Goal: Transaction & Acquisition: Purchase product/service

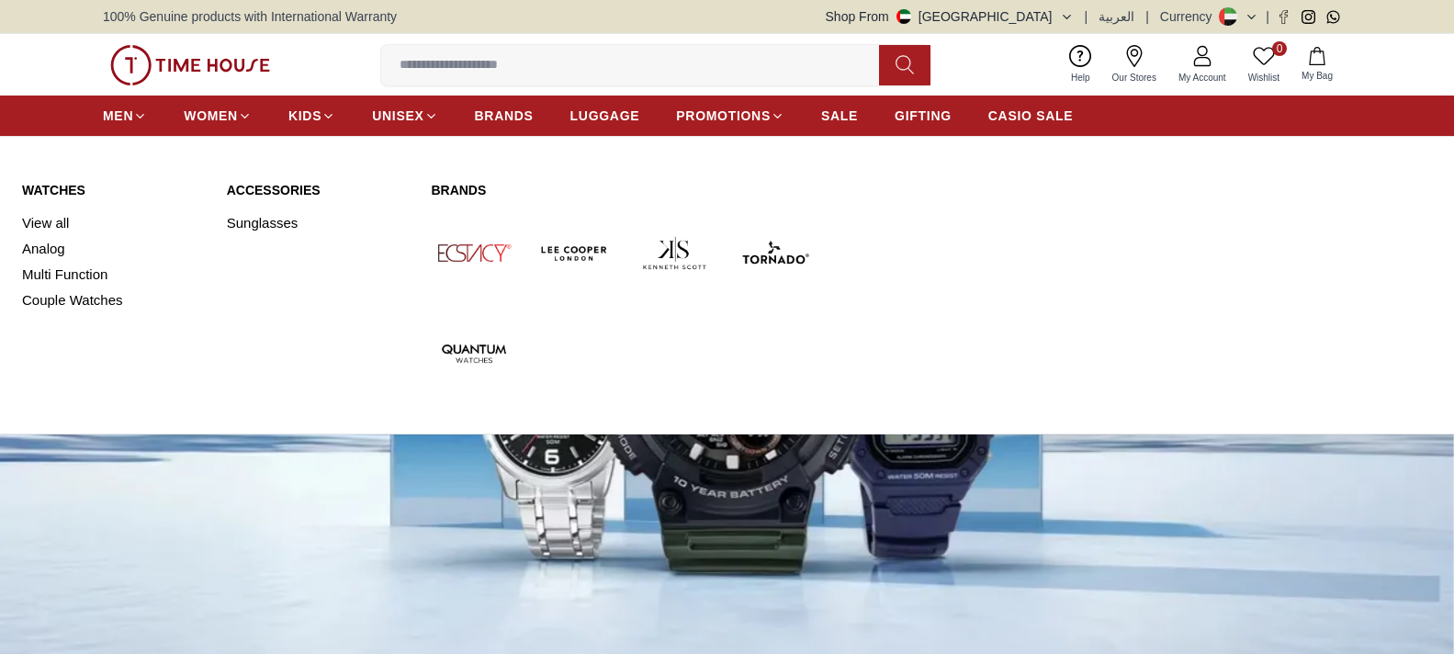
click at [231, 109] on span "WOMEN" at bounding box center [211, 116] width 54 height 18
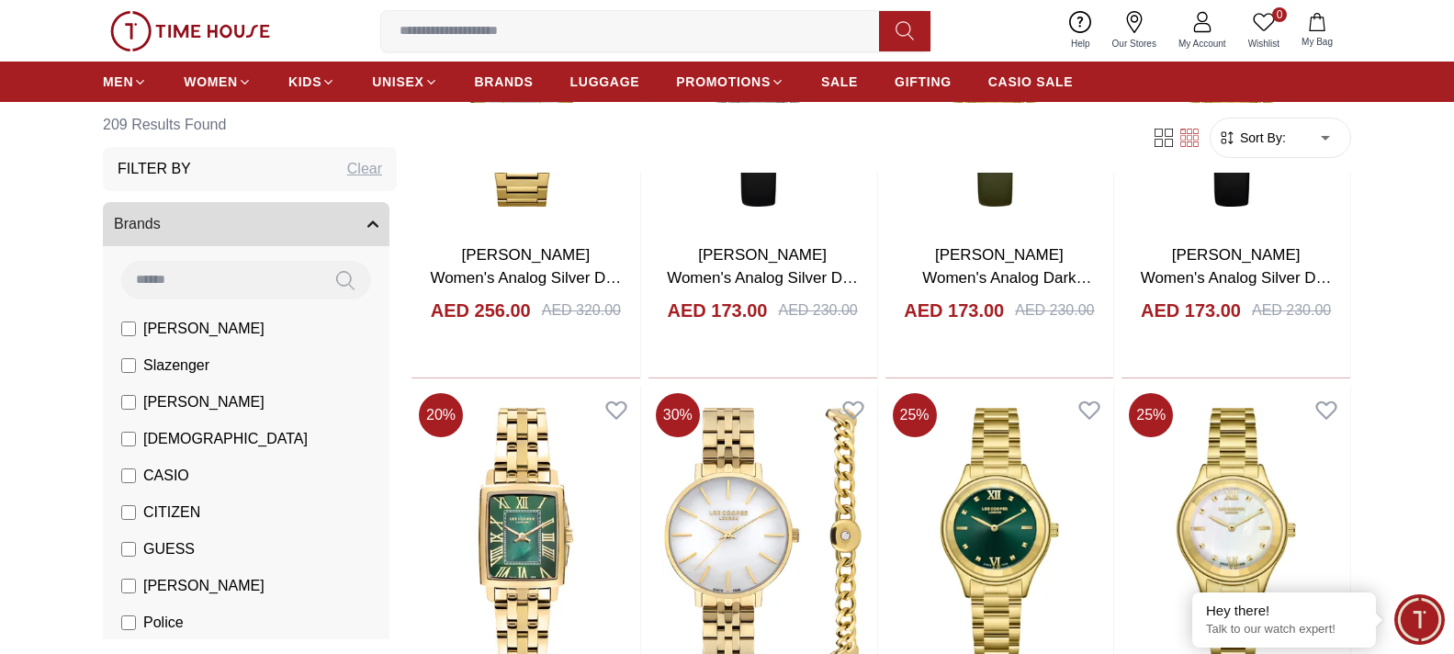
scroll to position [1929, 0]
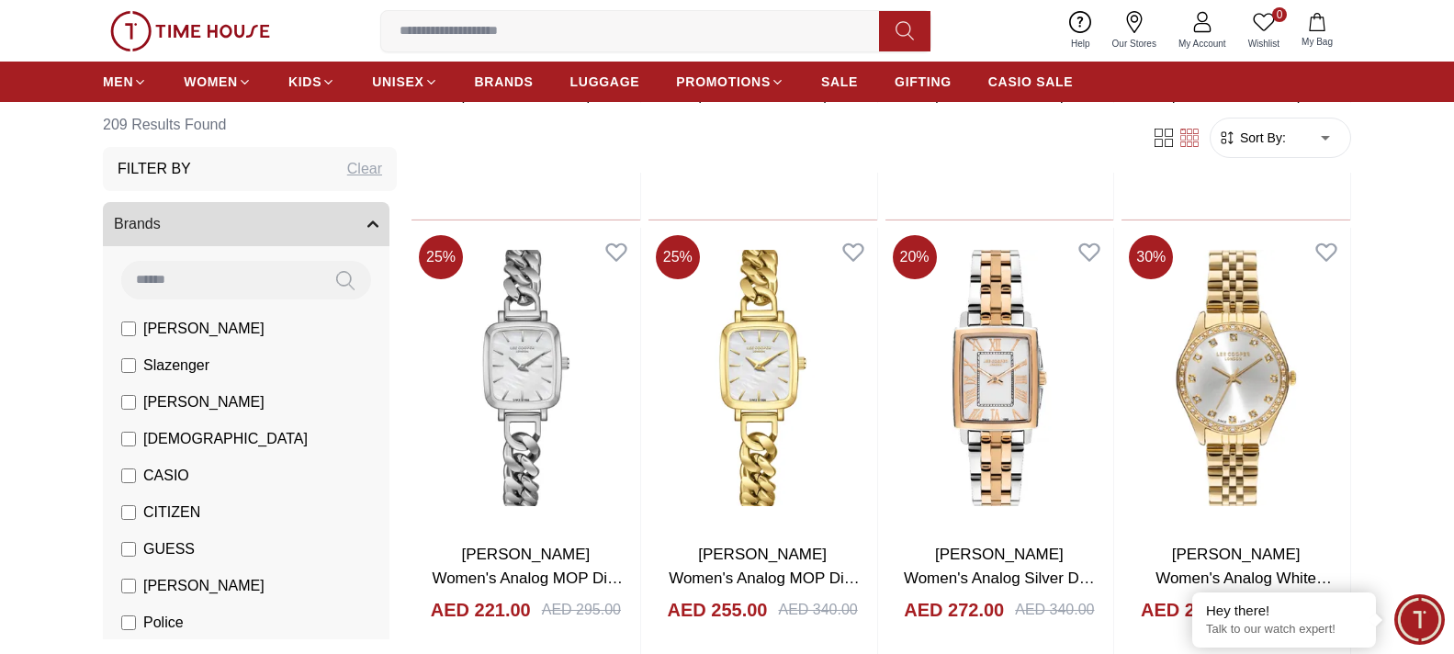
scroll to position [3583, 0]
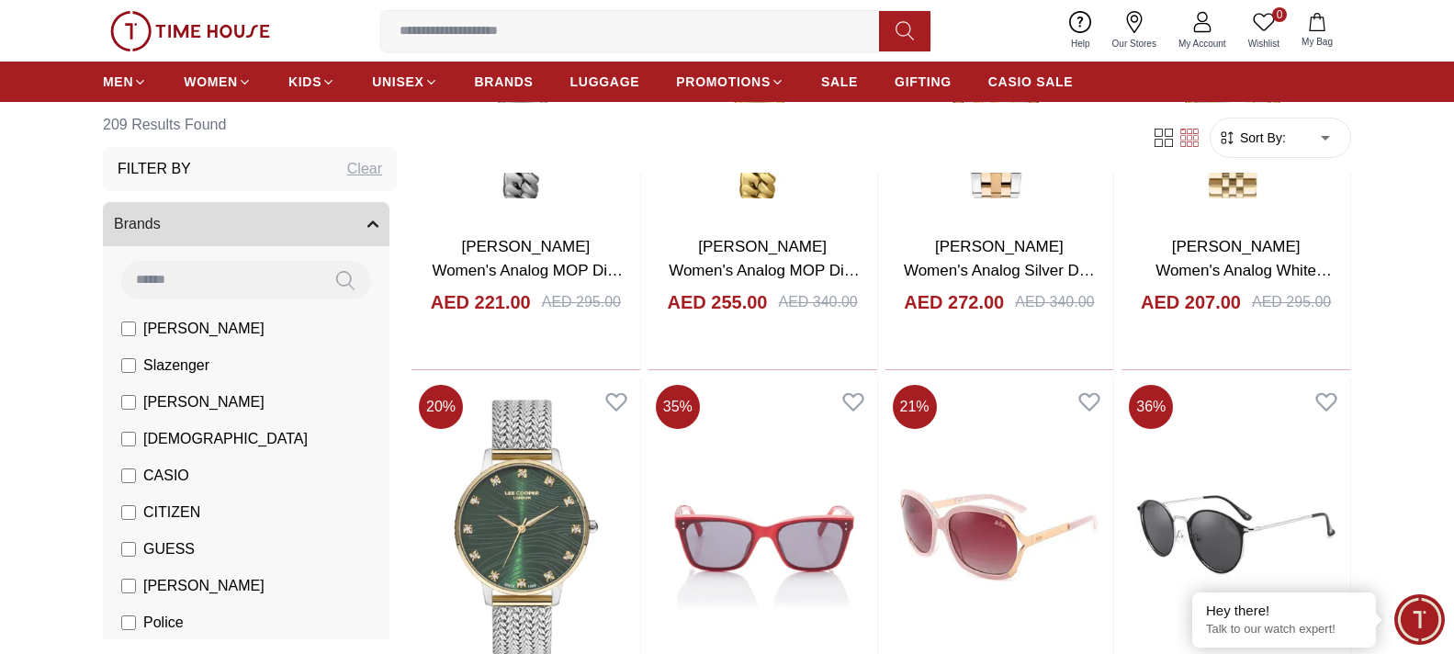
click at [602, 32] on input at bounding box center [637, 31] width 513 height 37
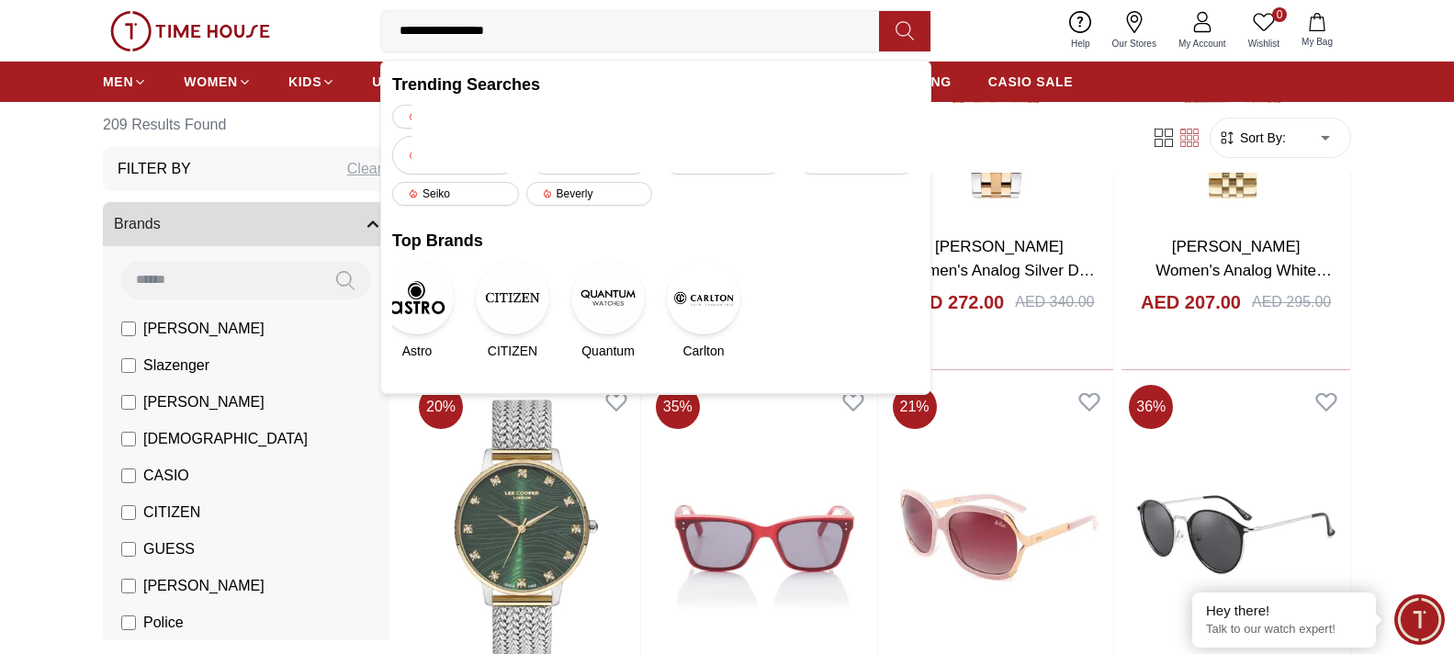
type input "**********"
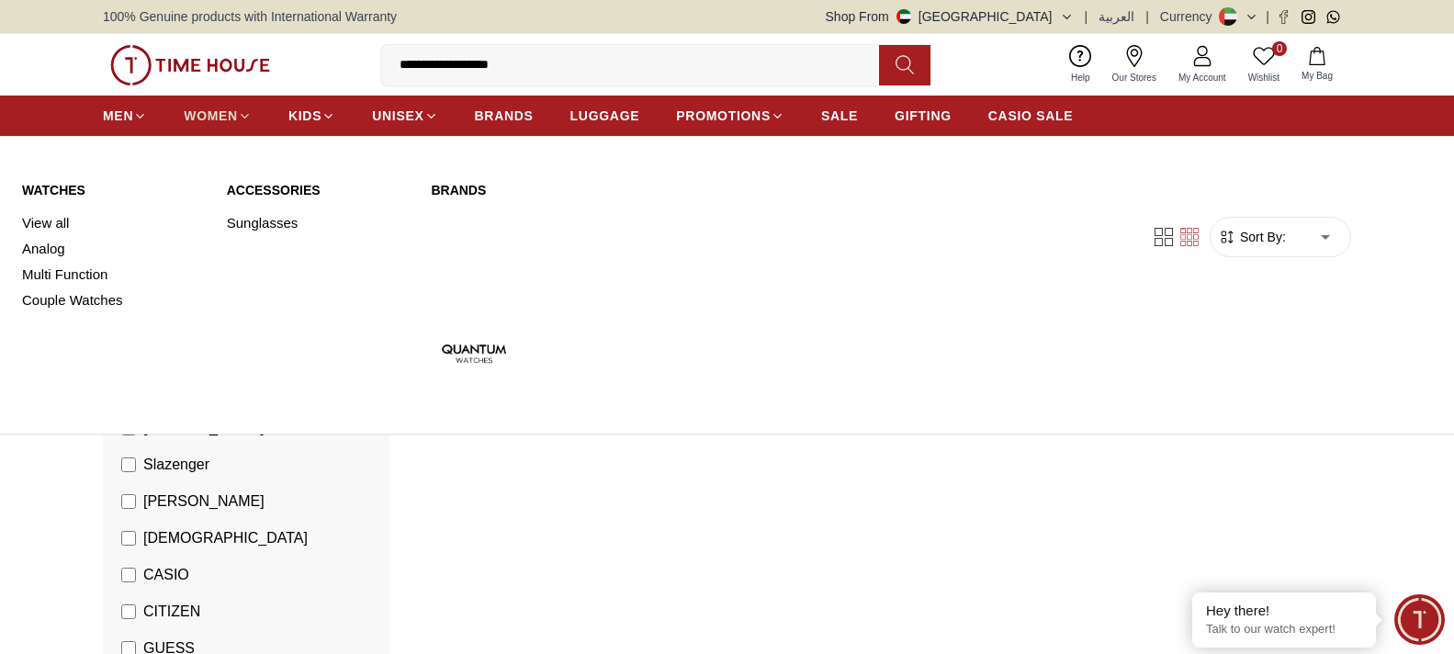
click at [220, 114] on span "WOMEN" at bounding box center [211, 116] width 54 height 18
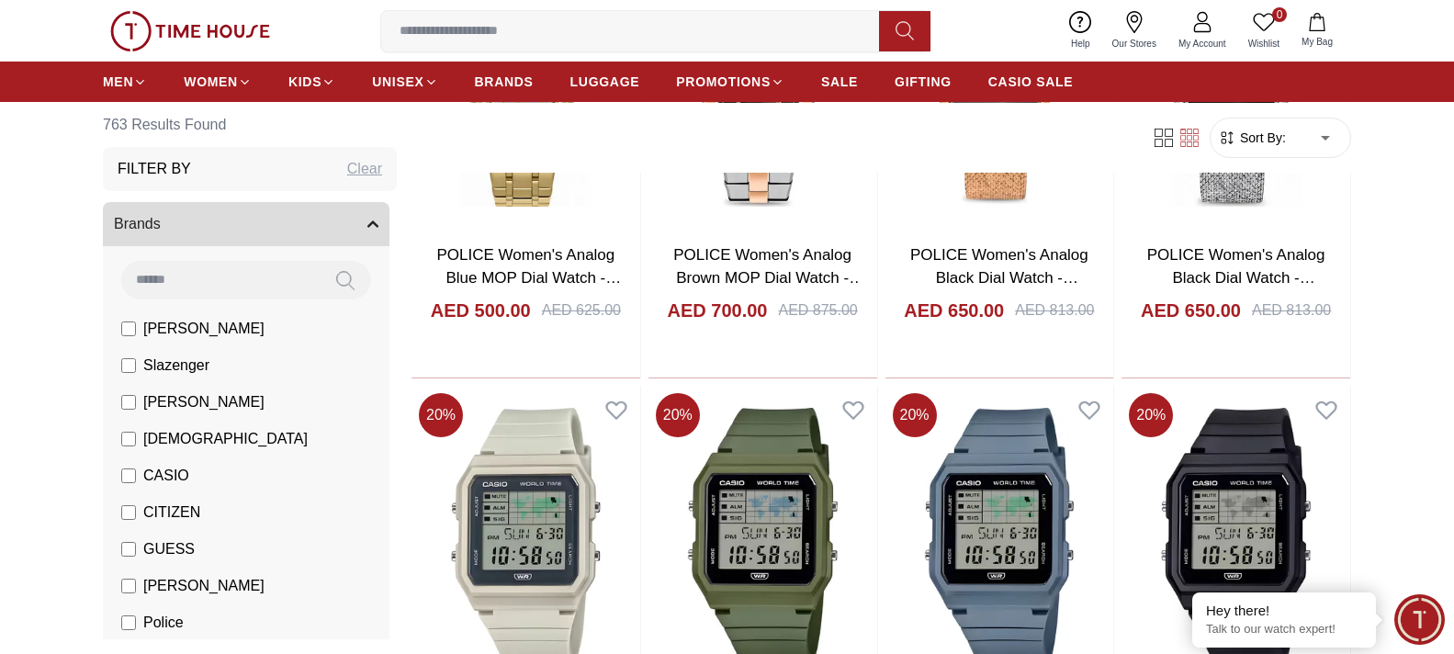
scroll to position [1891, 0]
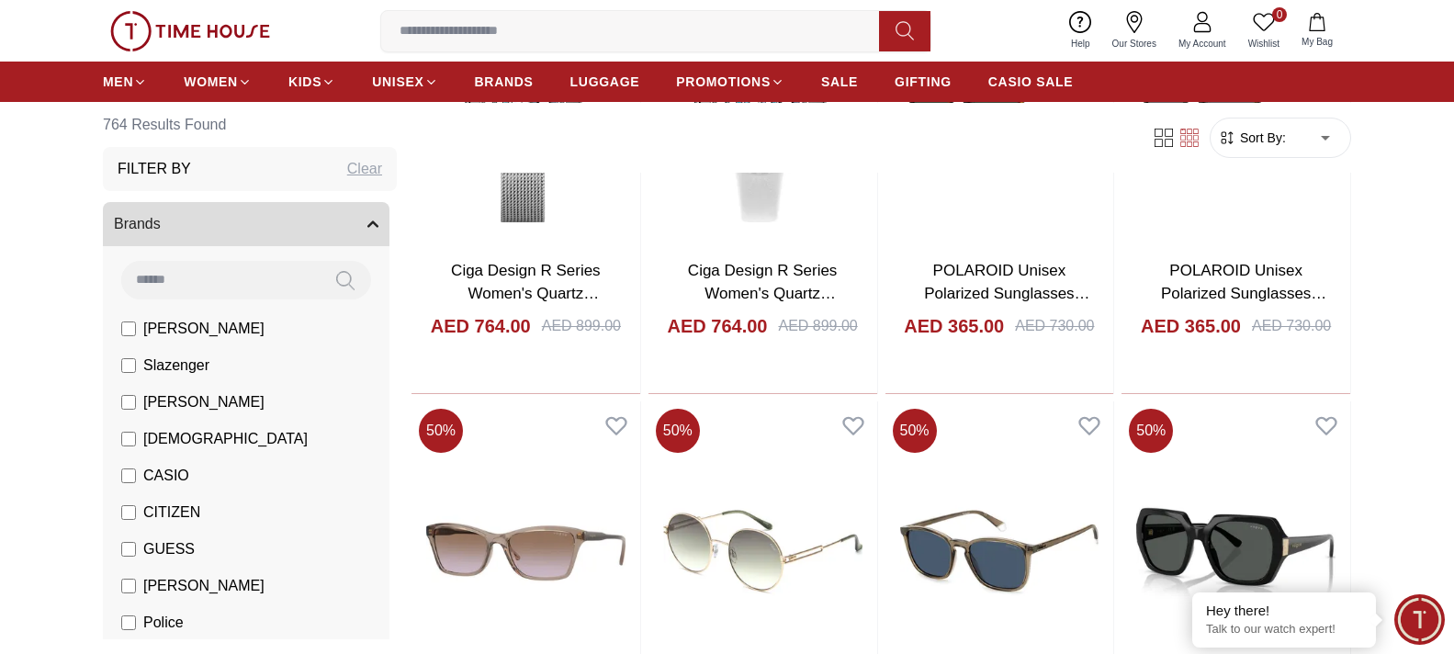
scroll to position [4129, 0]
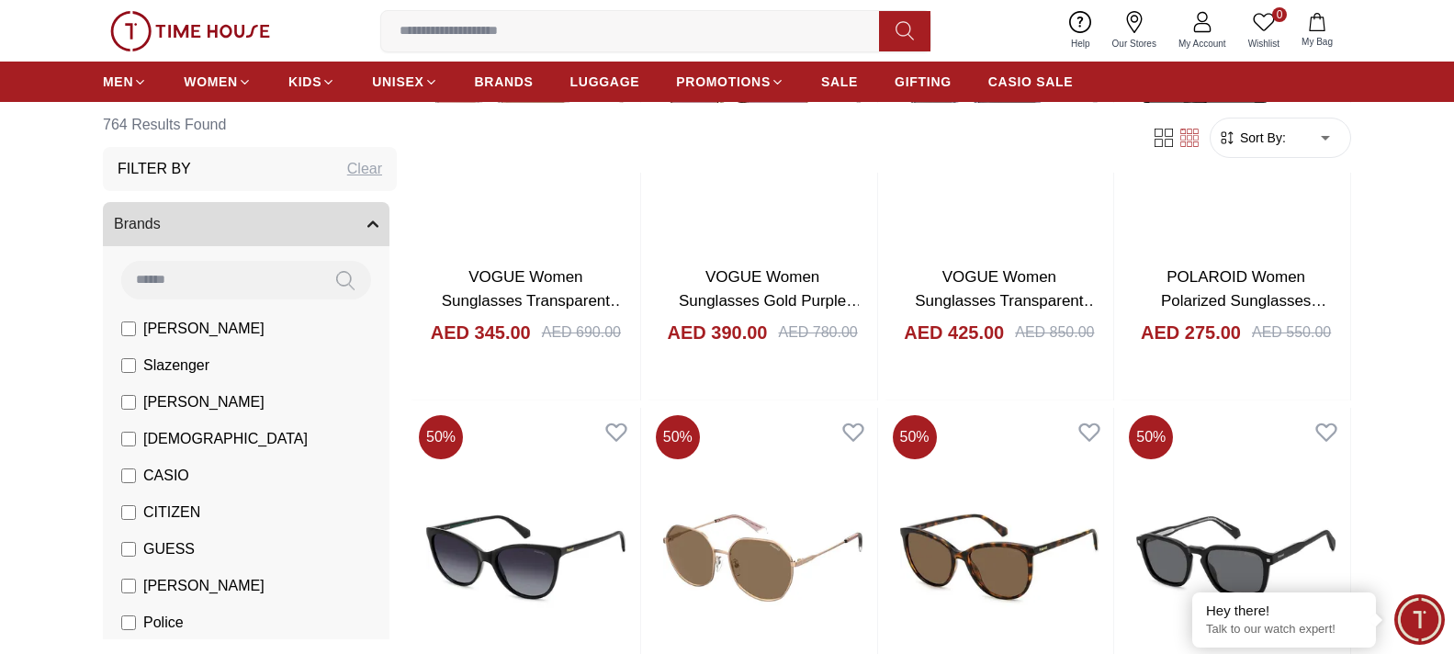
scroll to position [6522, 0]
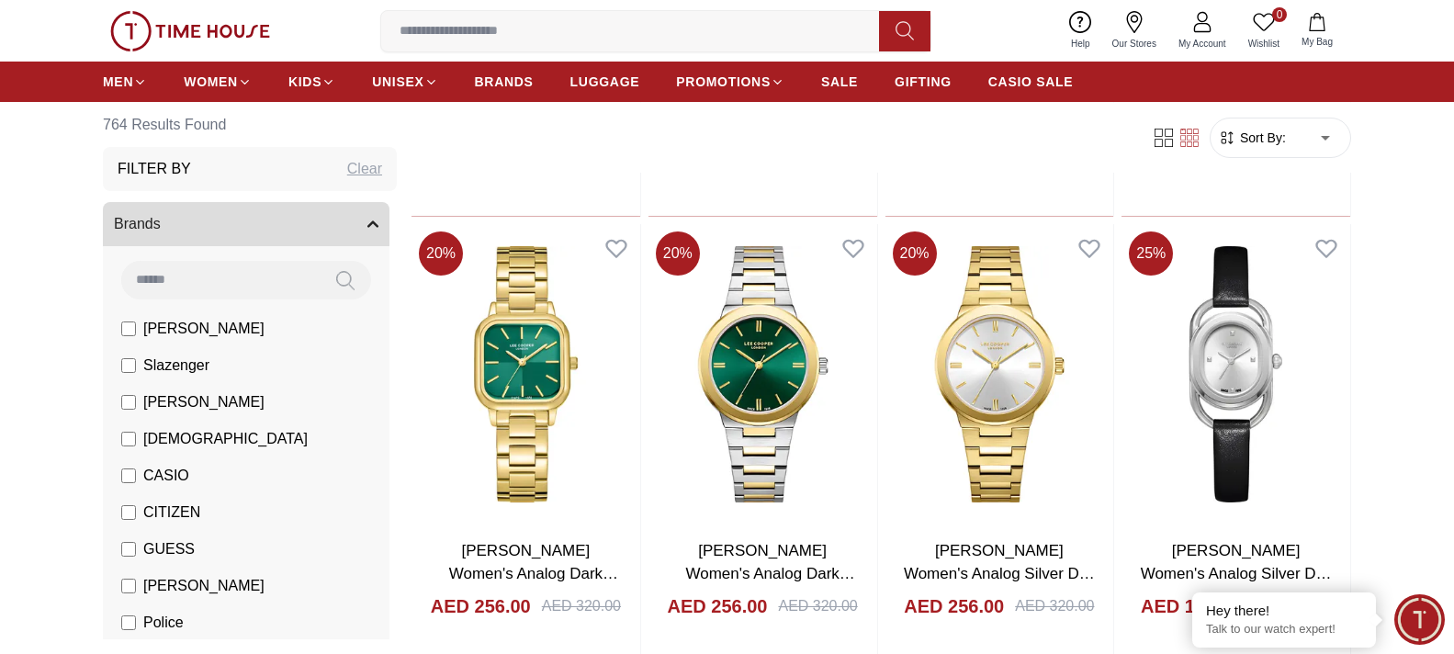
scroll to position [8825, 0]
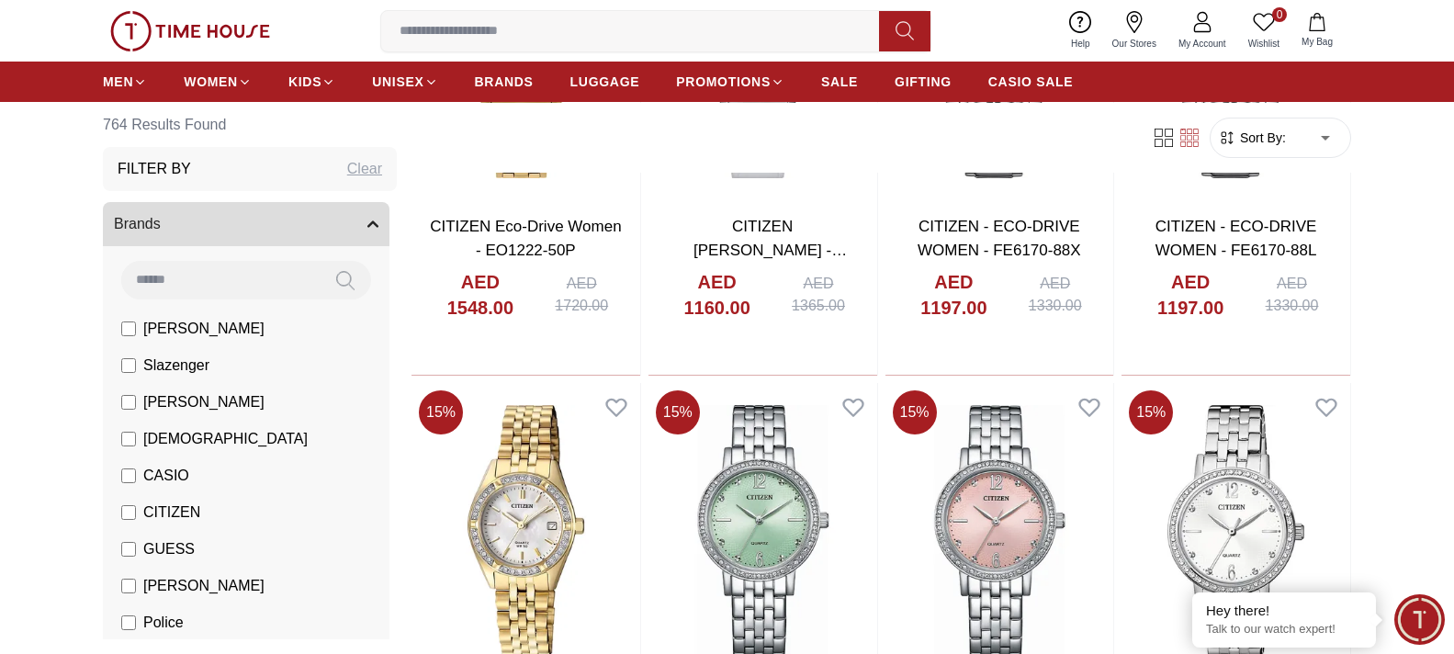
scroll to position [11107, 0]
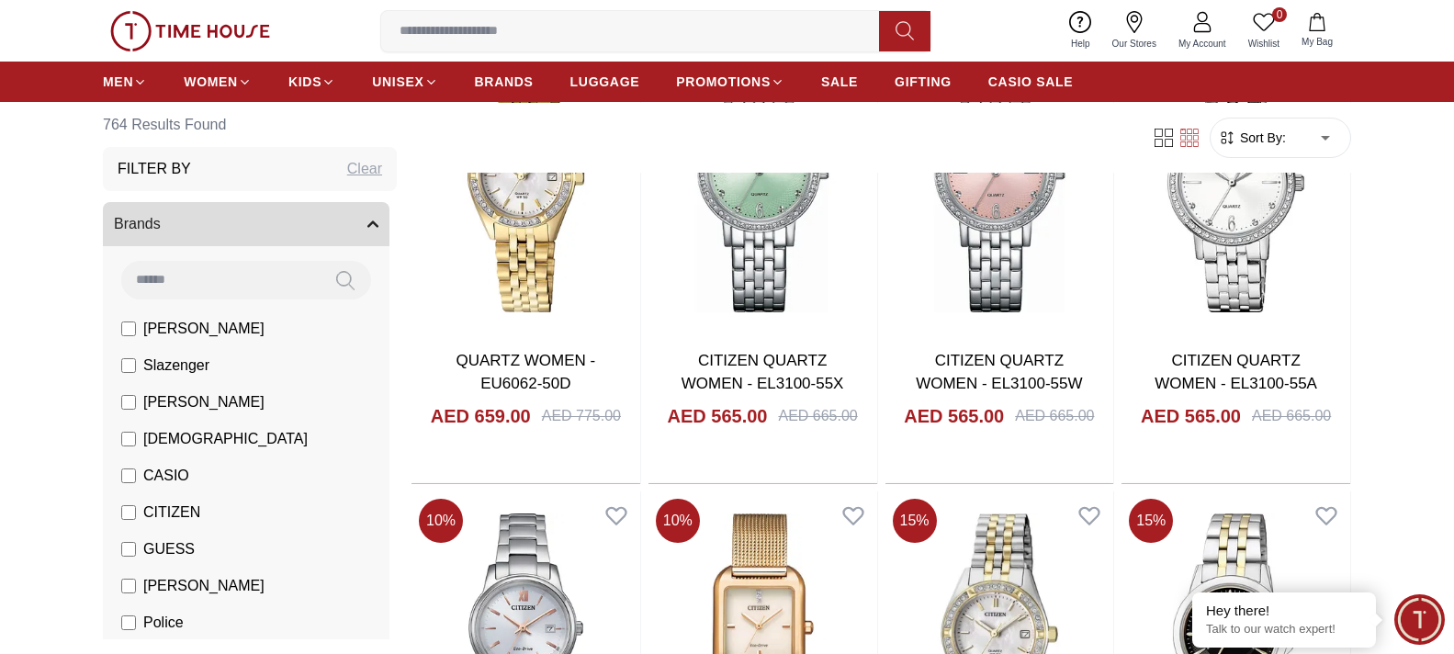
scroll to position [11208, 0]
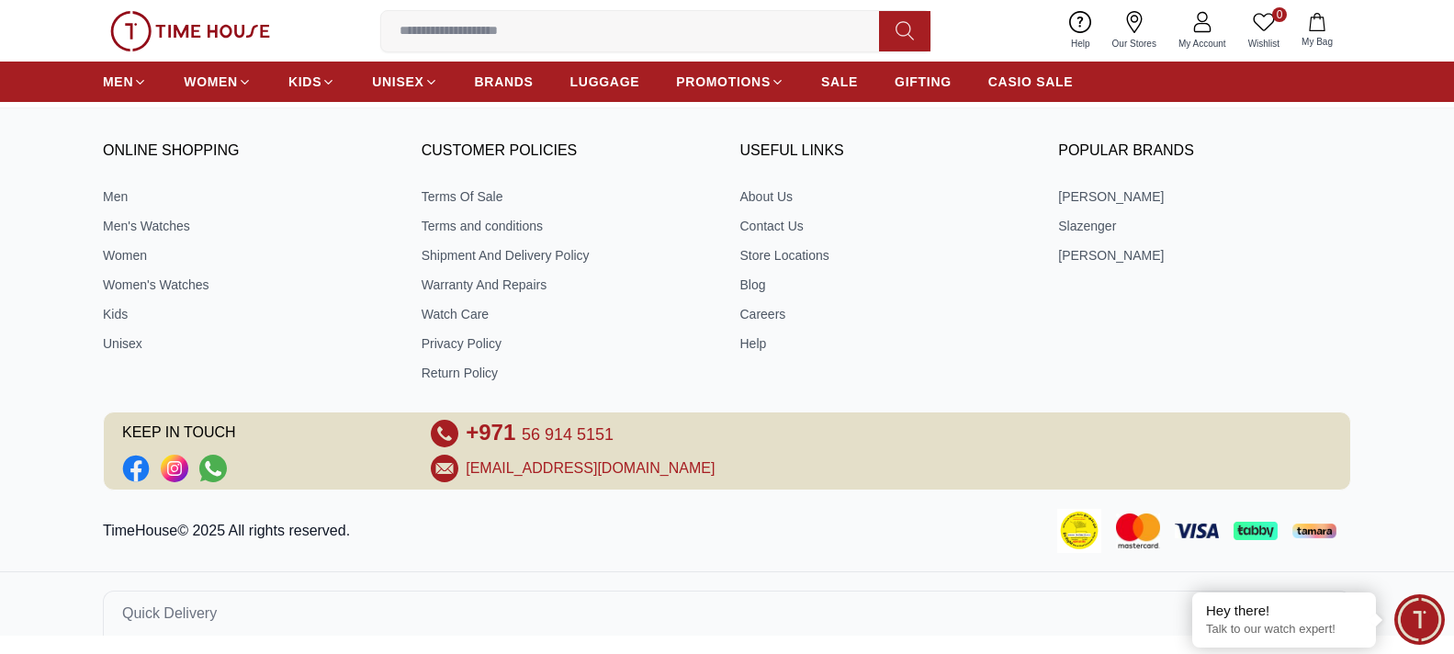
scroll to position [791, 0]
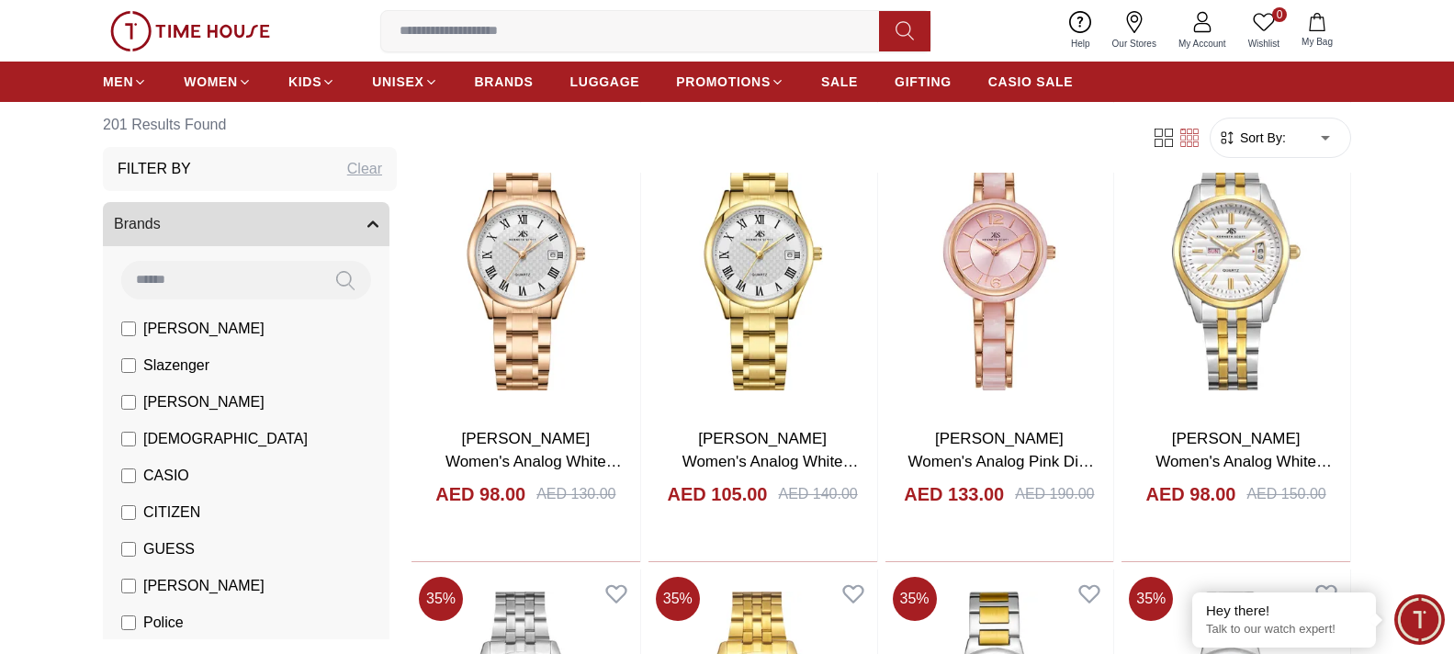
scroll to position [1837, 0]
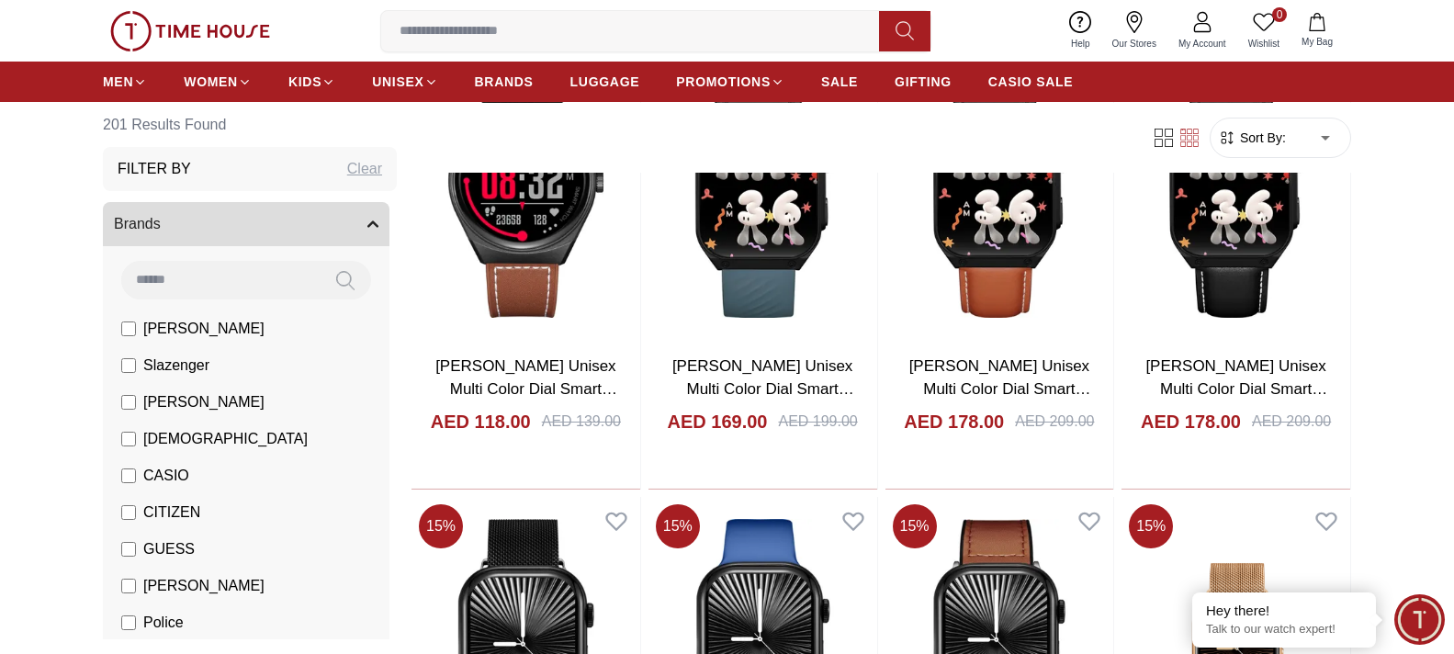
scroll to position [4226, 0]
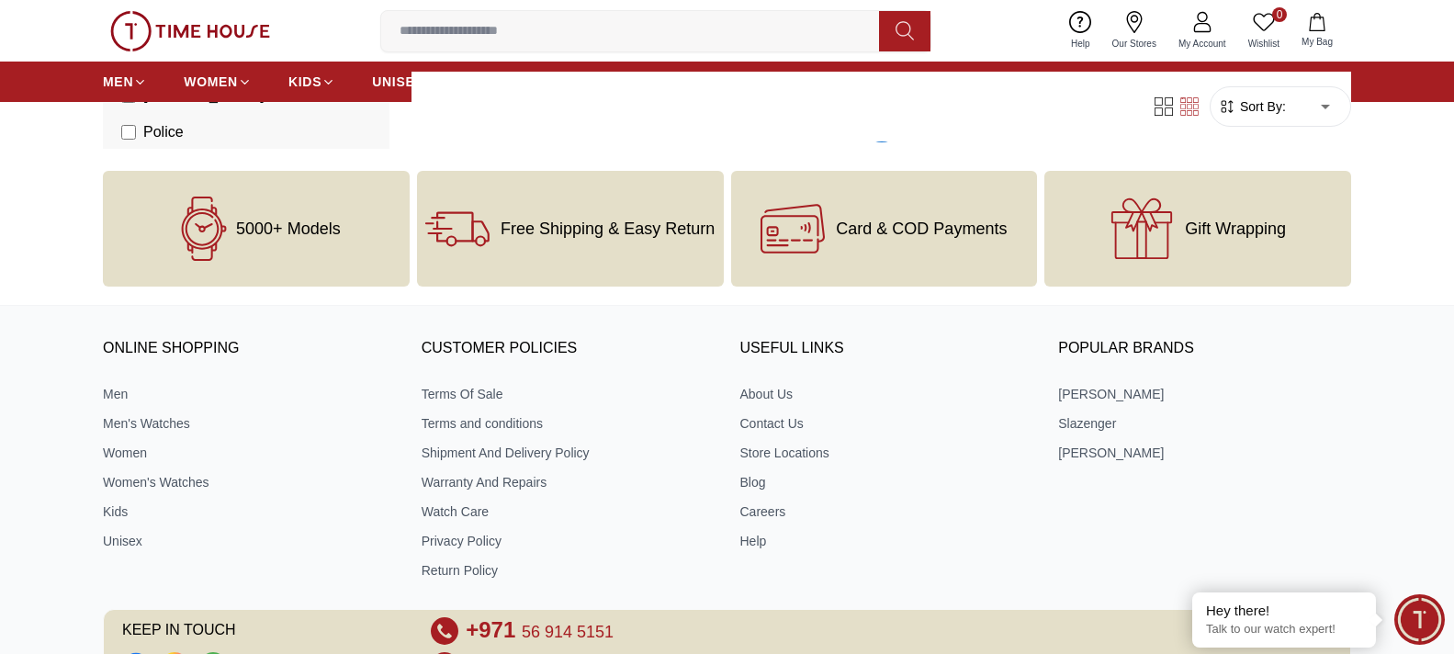
scroll to position [4501, 0]
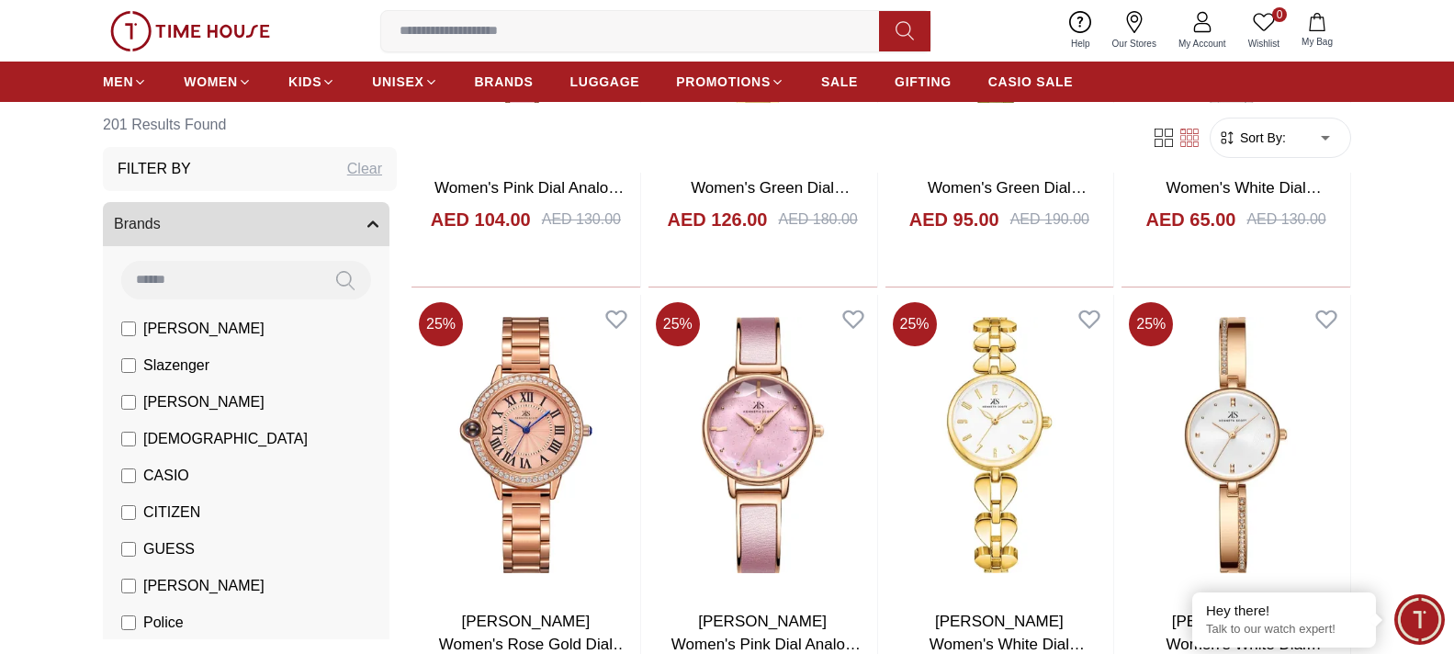
scroll to position [8836, 0]
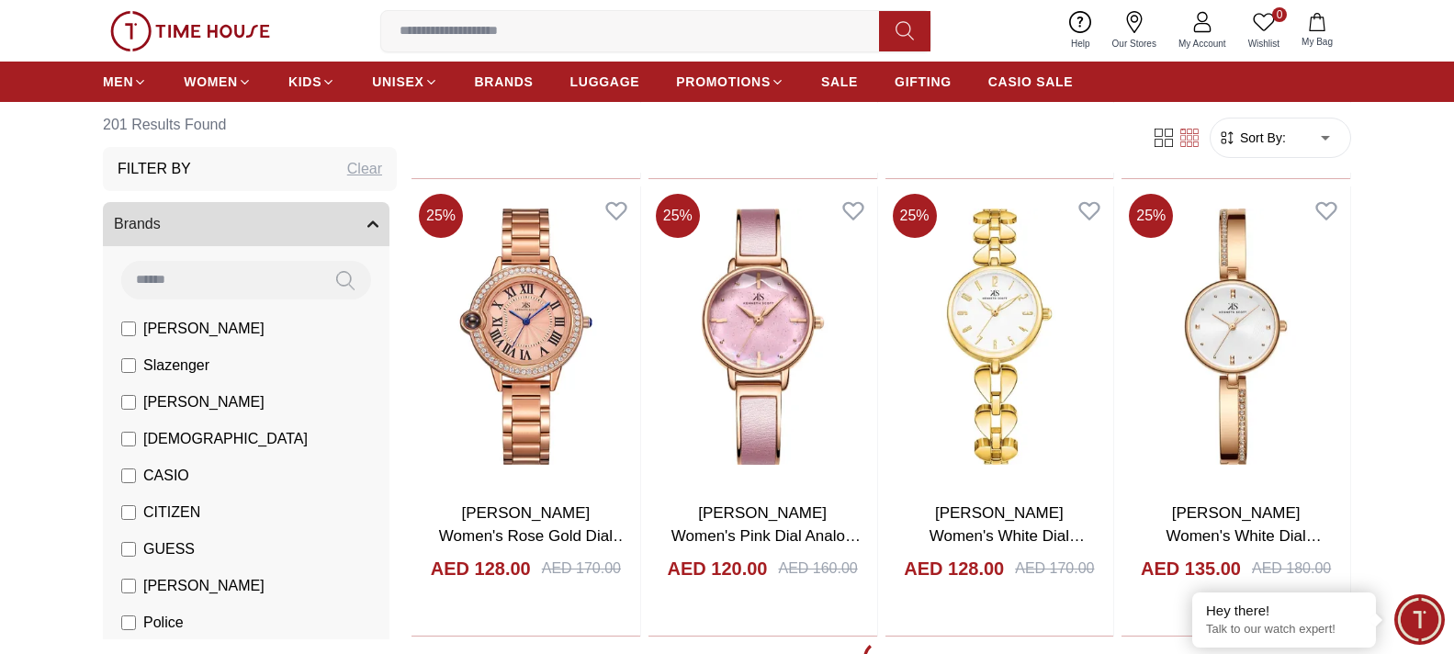
scroll to position [8911, 0]
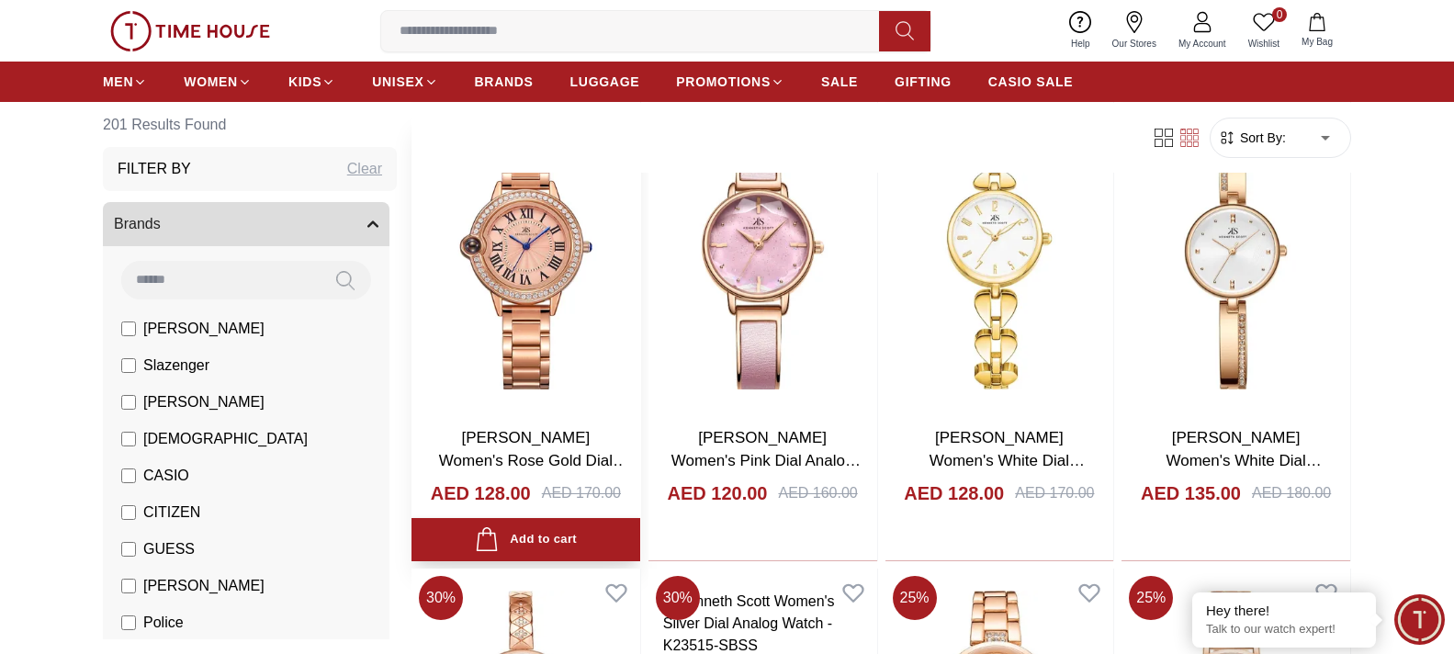
click at [540, 446] on h3 "[PERSON_NAME] Women's Rose Gold Dial Analog Watch - K22530-RBKK" at bounding box center [526, 449] width 192 height 47
click at [533, 437] on link "[PERSON_NAME] Women's Rose Gold Dial Analog Watch - K22530-RBKK" at bounding box center [533, 473] width 189 height 88
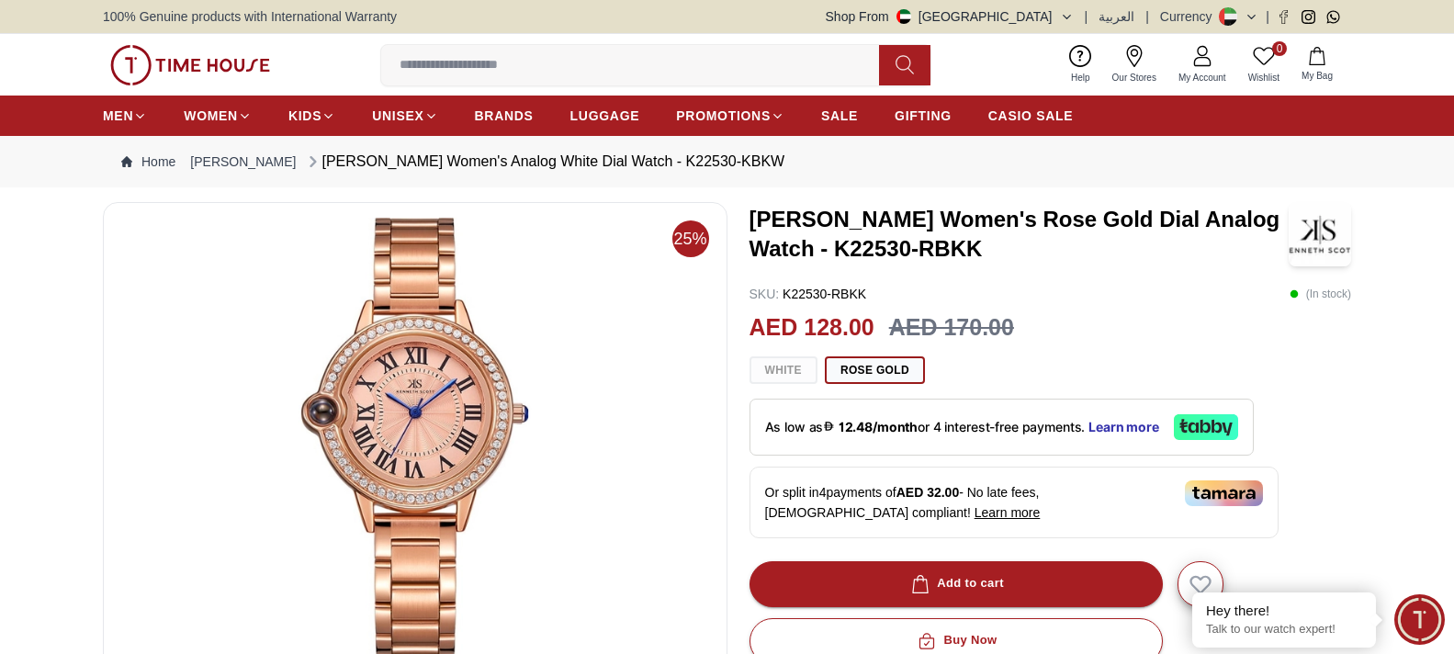
click at [325, 402] on img at bounding box center [415, 438] width 593 height 441
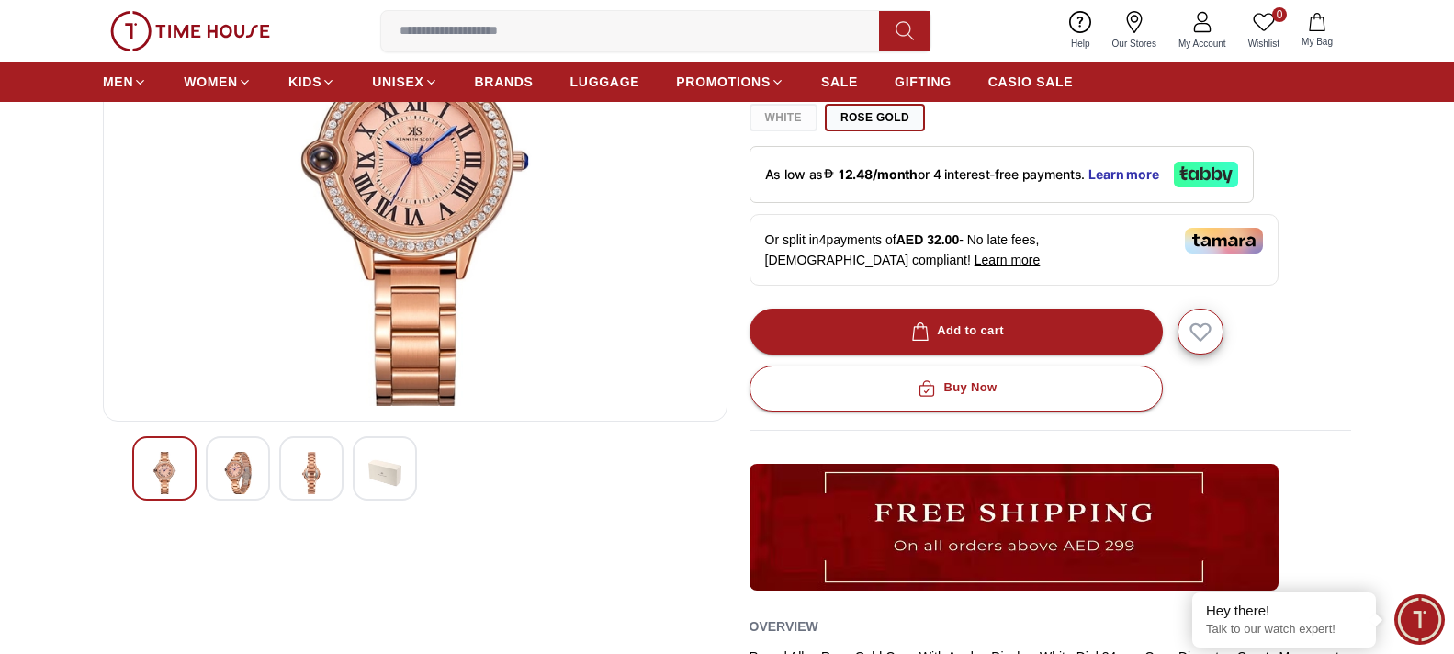
scroll to position [276, 0]
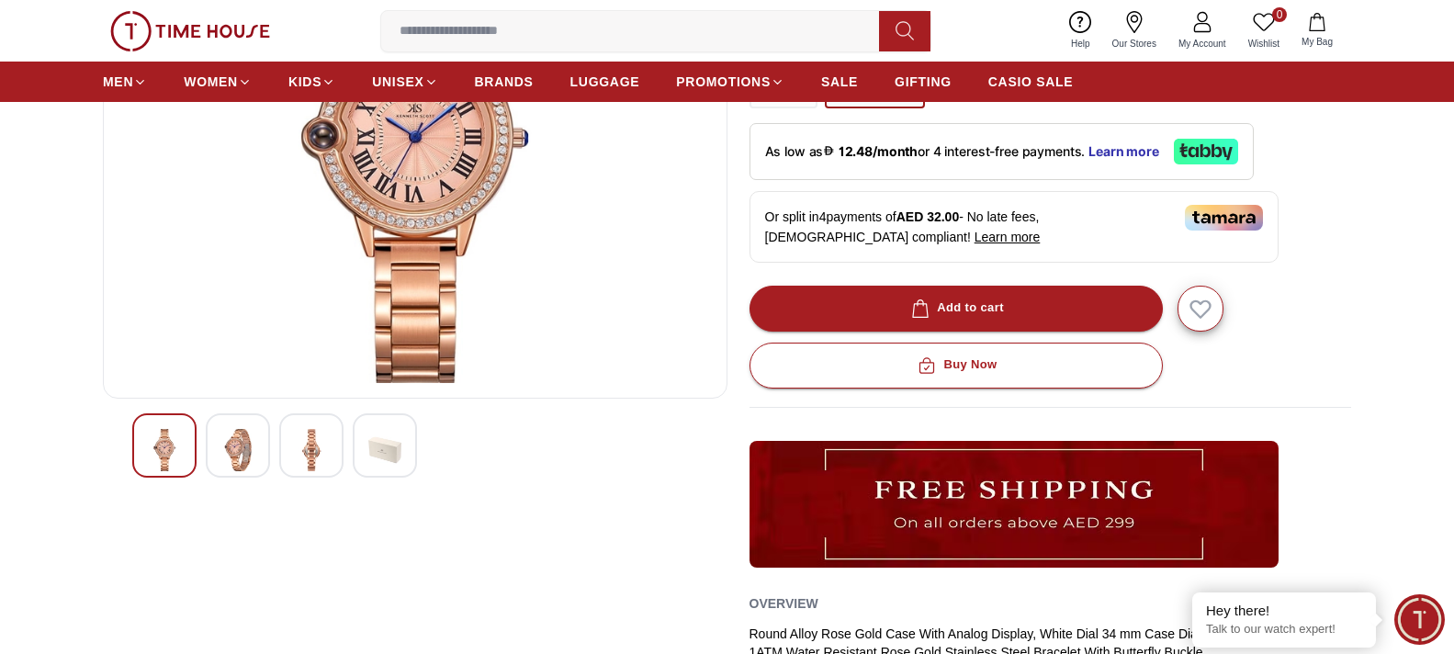
click at [244, 456] on img at bounding box center [237, 450] width 33 height 42
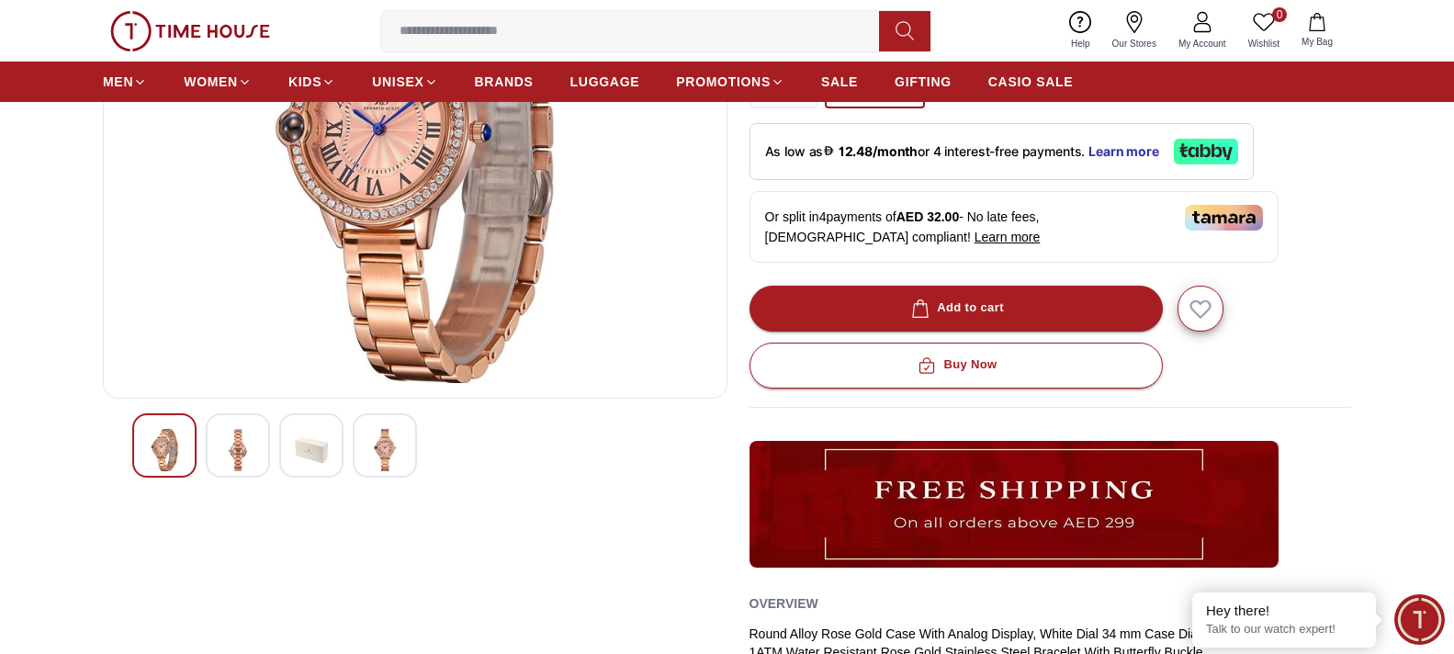
click at [323, 463] on img at bounding box center [311, 450] width 33 height 42
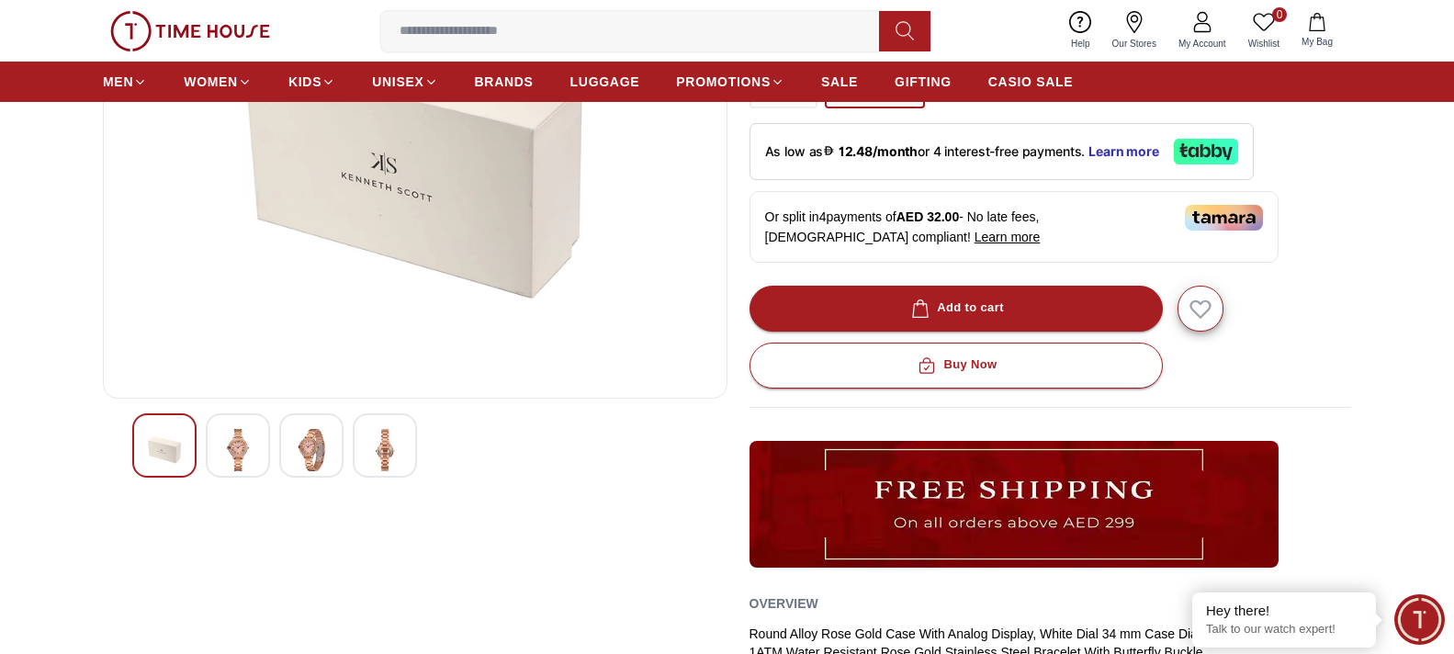
click at [392, 466] on img at bounding box center [384, 450] width 33 height 42
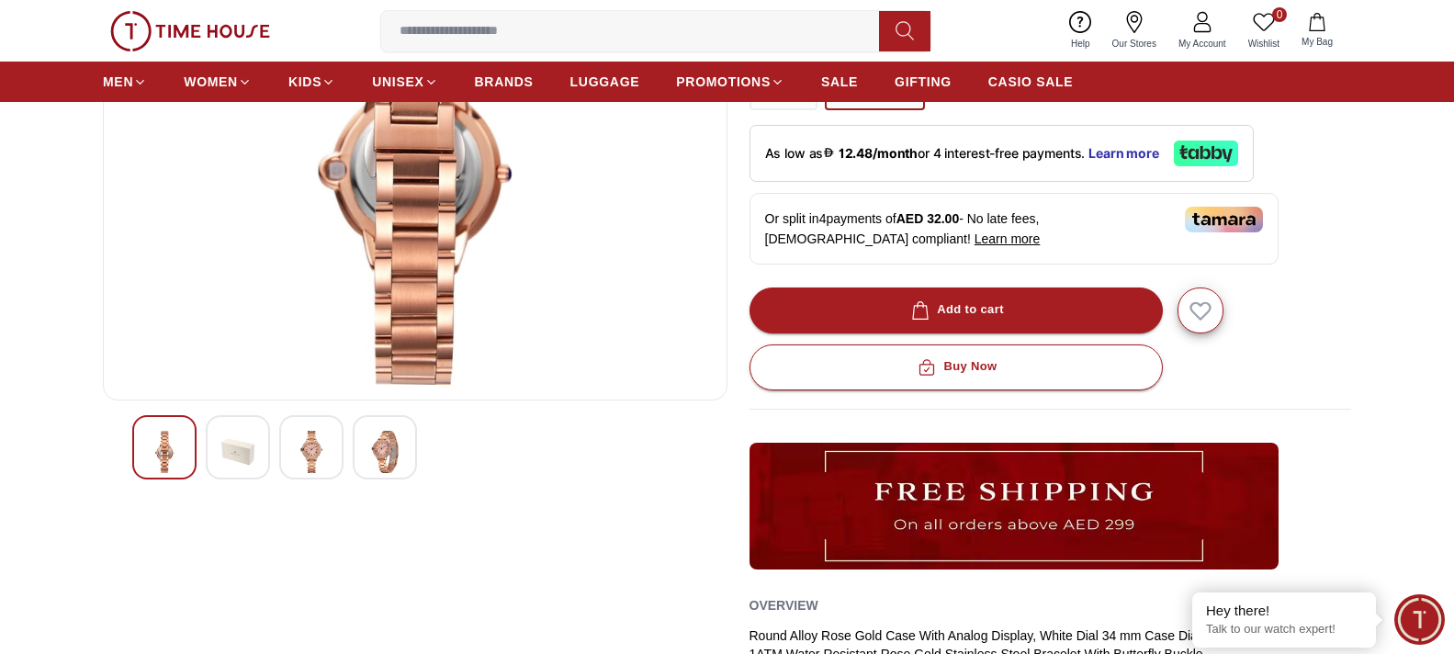
scroll to position [367, 0]
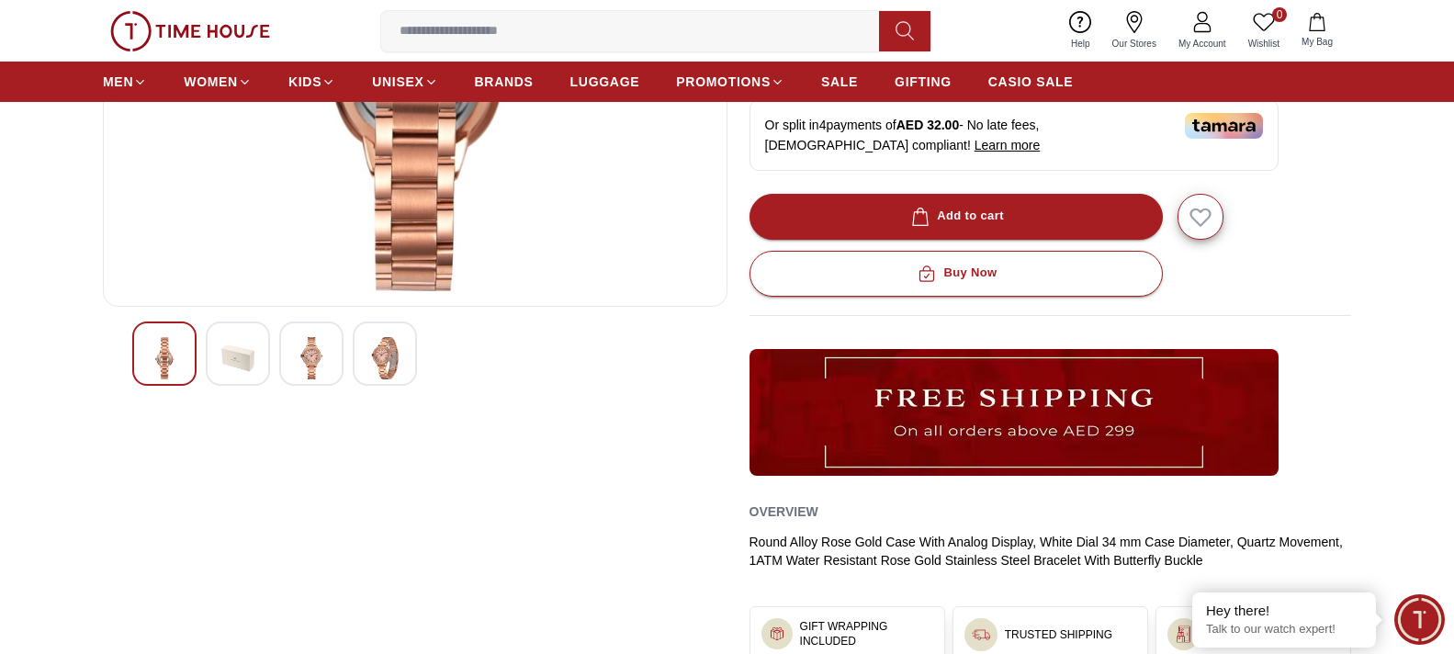
click at [158, 359] on img at bounding box center [164, 358] width 33 height 42
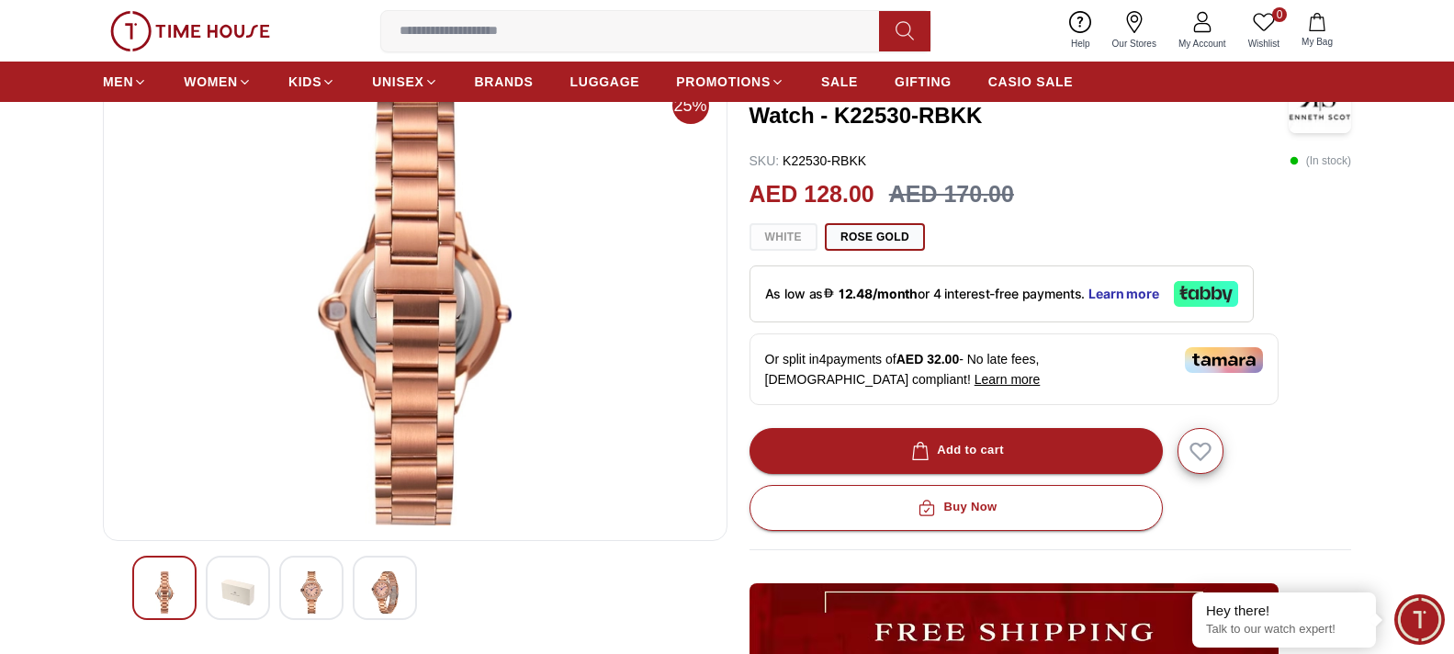
scroll to position [276, 0]
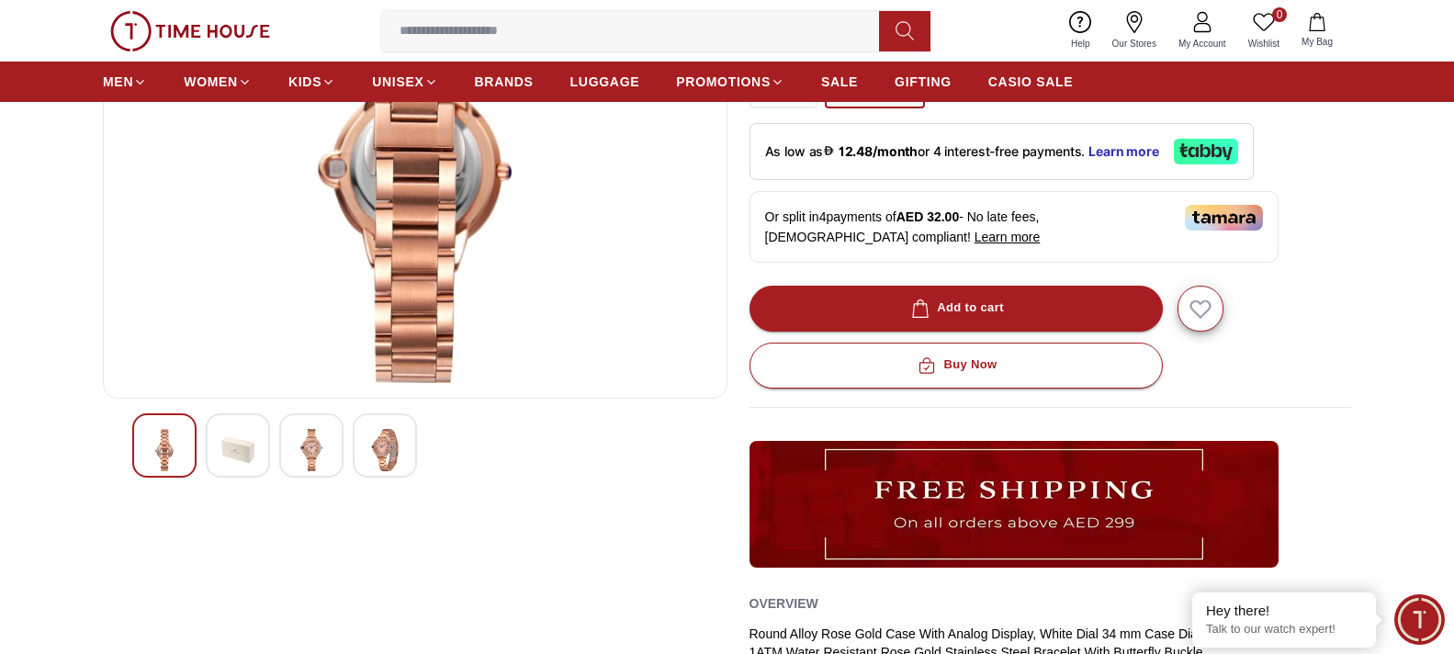
click at [314, 455] on img at bounding box center [311, 450] width 33 height 42
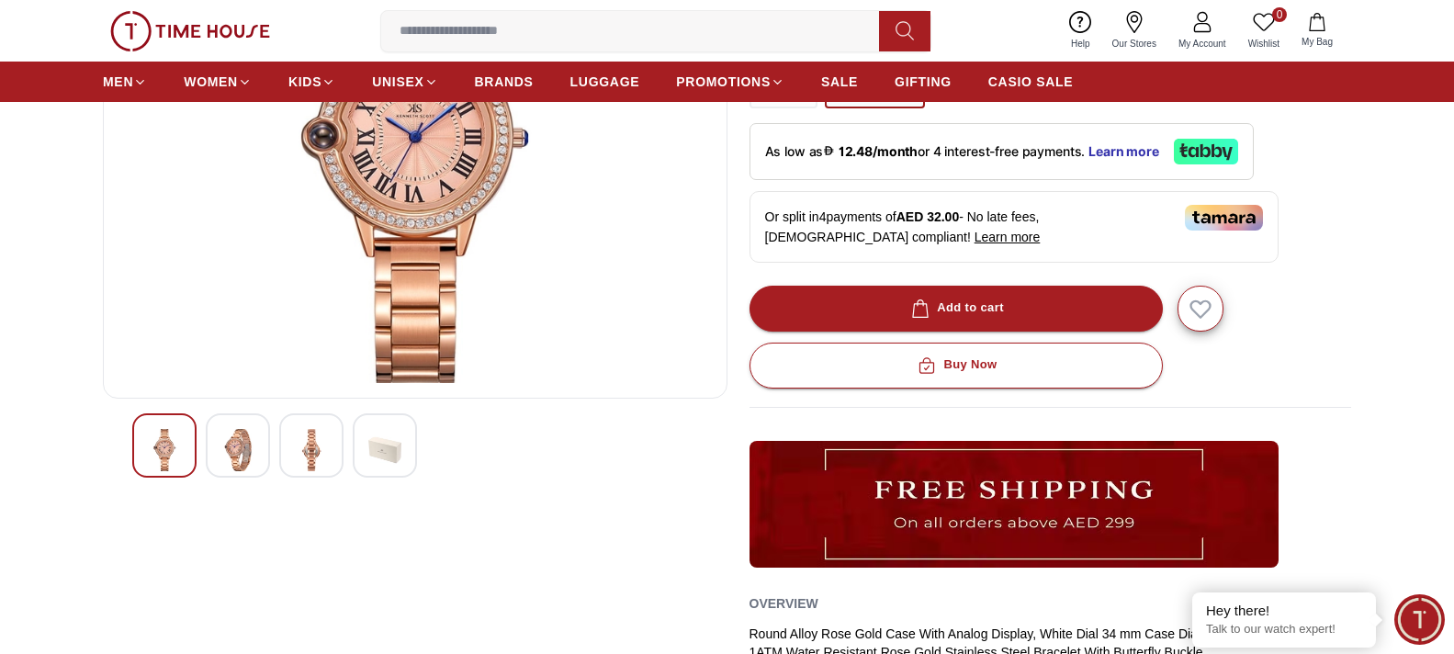
scroll to position [0, 0]
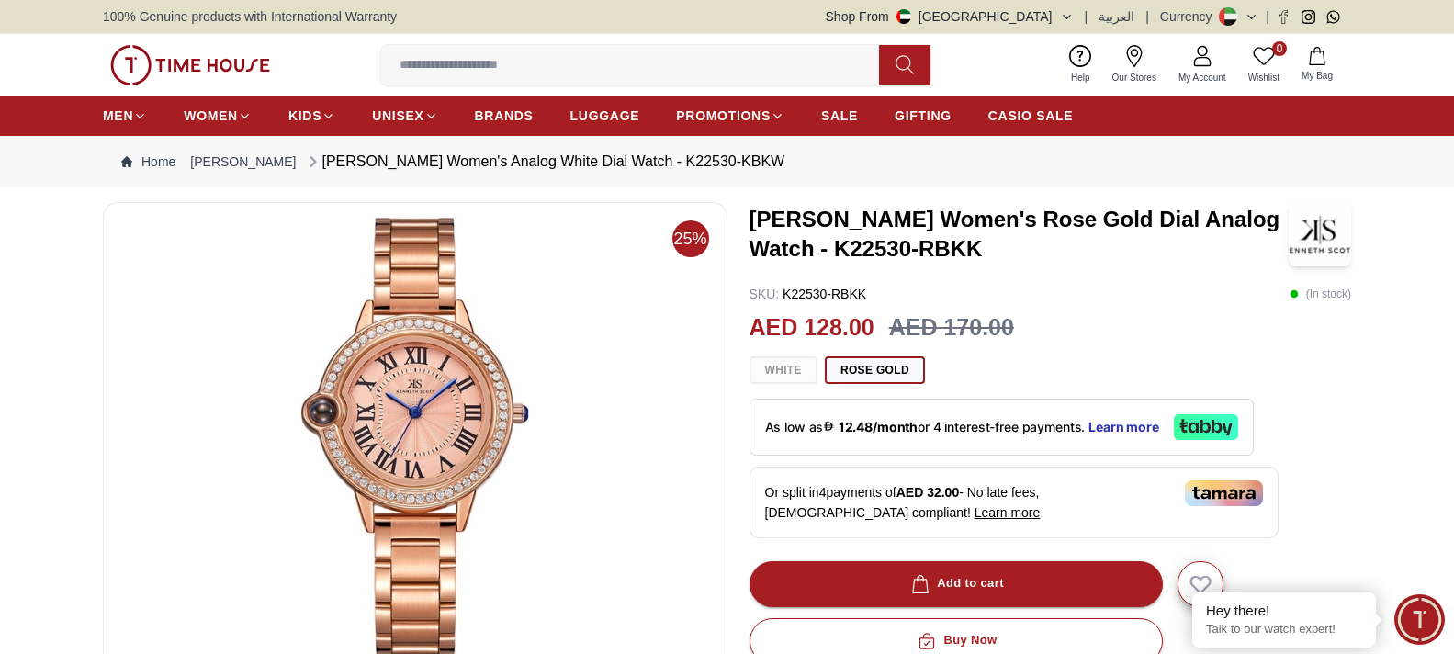
click at [399, 425] on img at bounding box center [415, 438] width 593 height 441
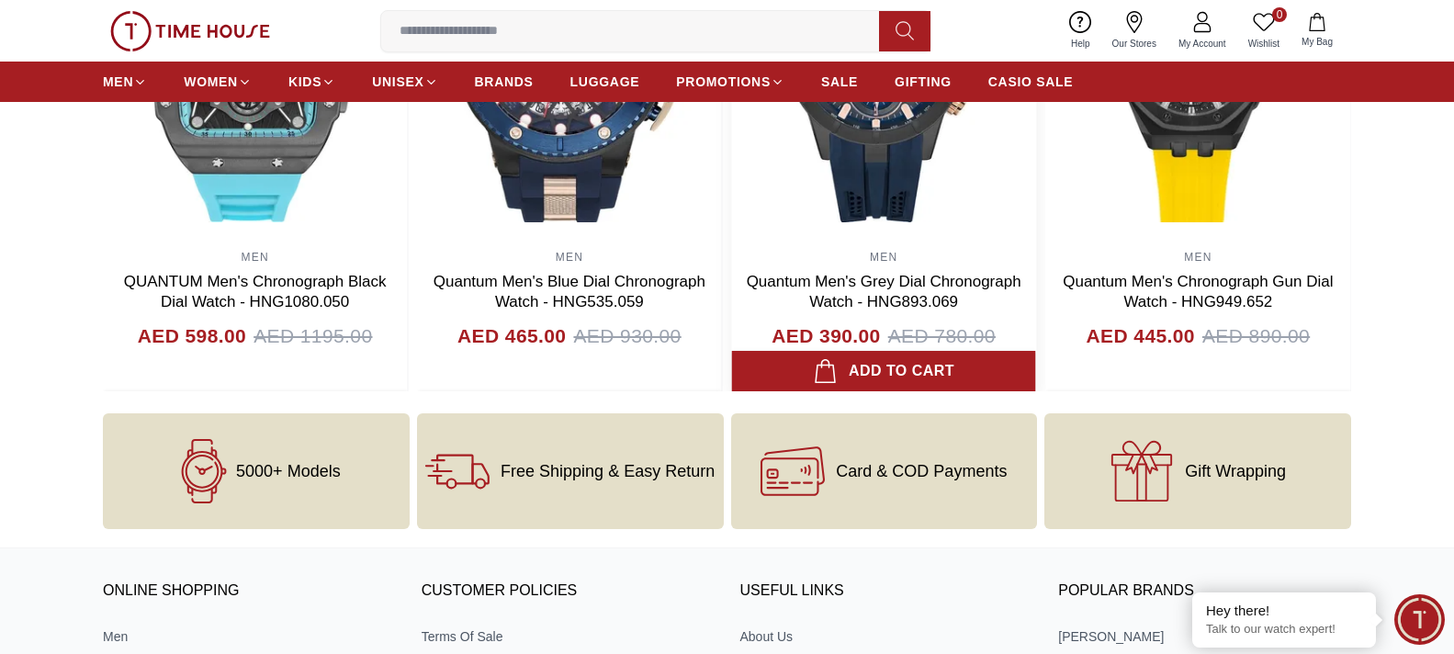
scroll to position [2009, 0]
